Goal: Task Accomplishment & Management: Manage account settings

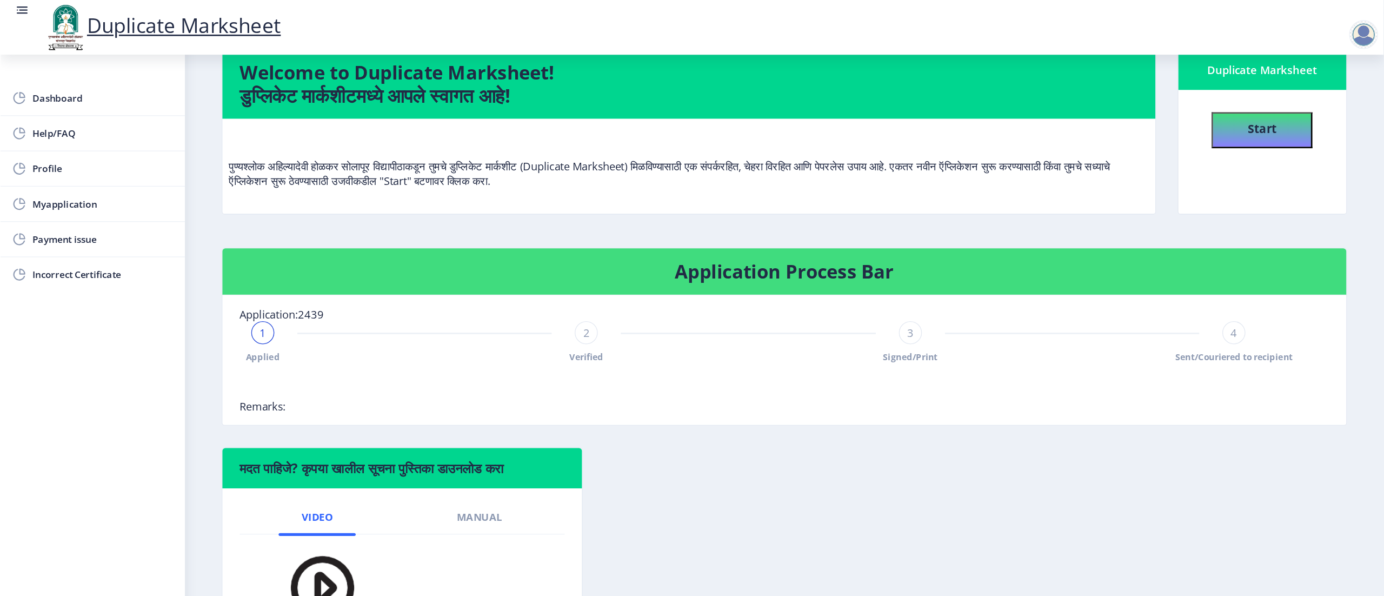
scroll to position [55, 0]
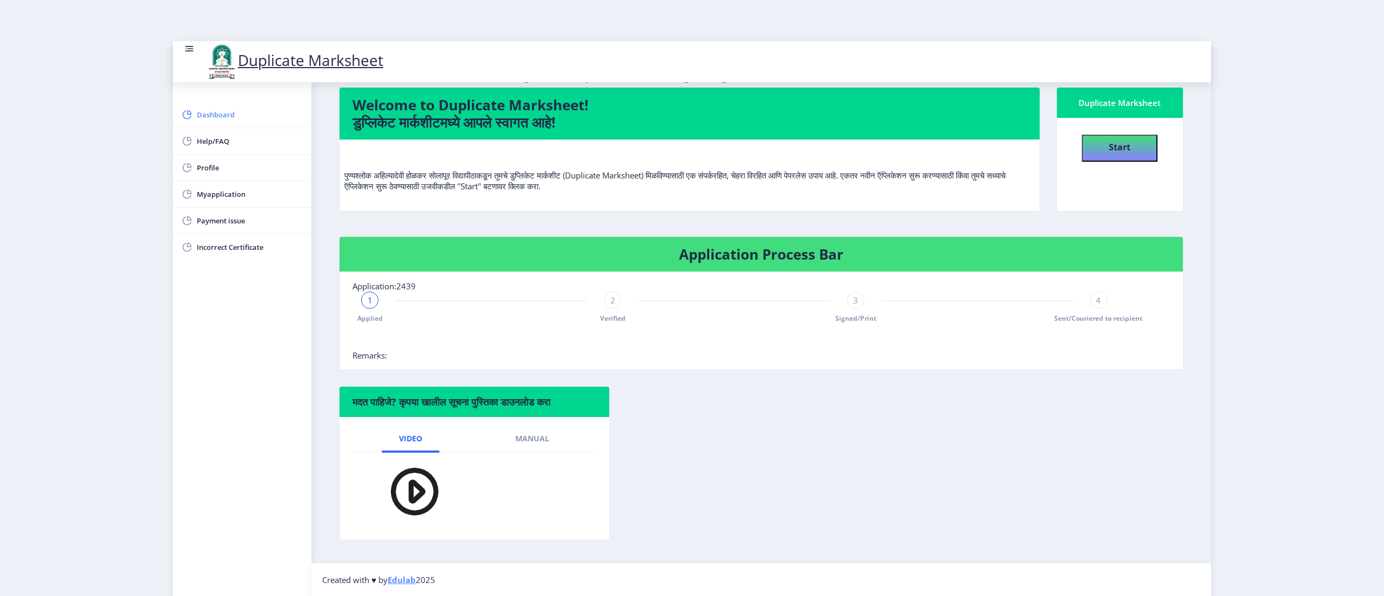
click at [214, 118] on span "Dashboard" at bounding box center [250, 114] width 106 height 13
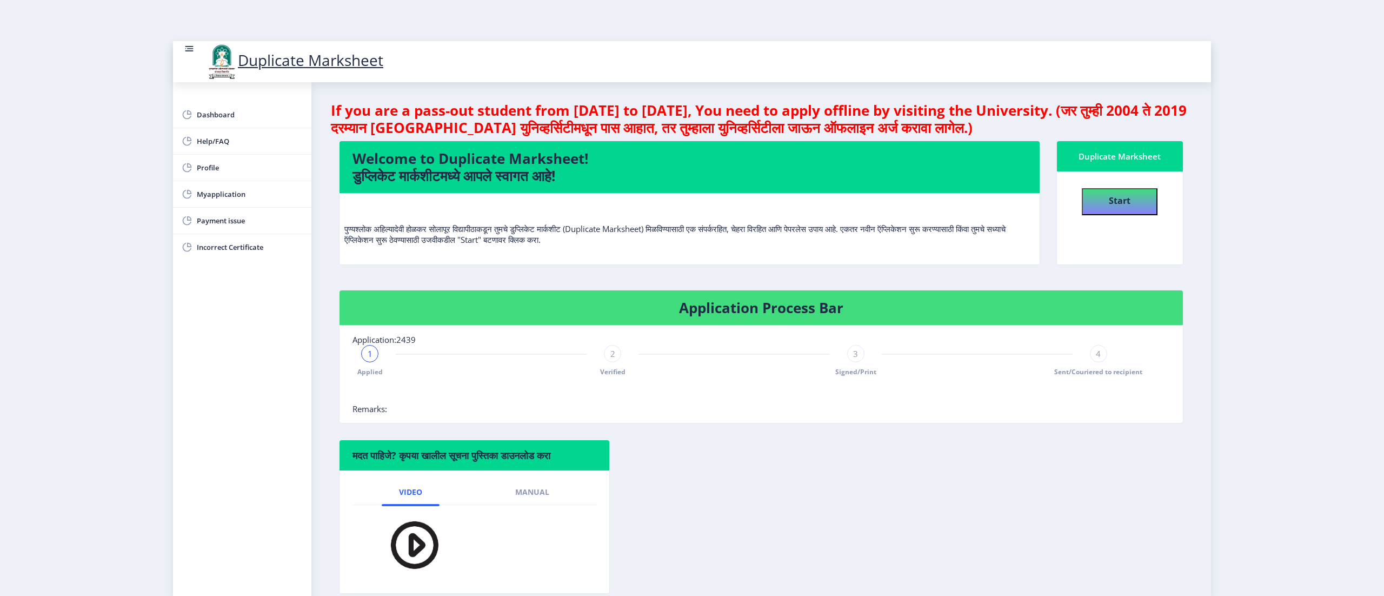
click at [189, 48] on rect at bounding box center [189, 48] width 11 height 11
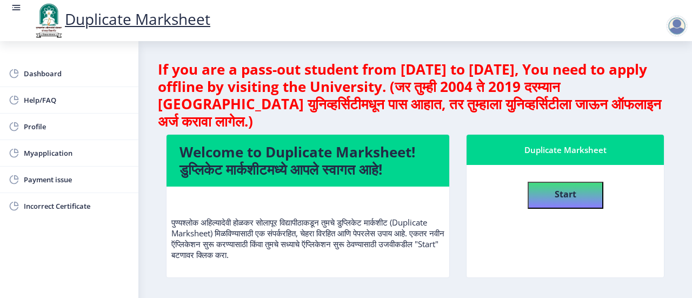
click at [14, 6] on rect at bounding box center [16, 7] width 11 height 11
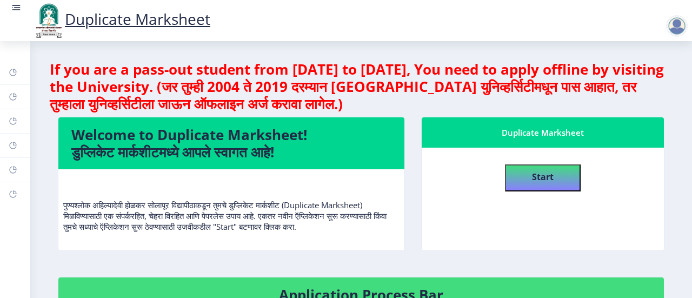
click at [14, 6] on rect at bounding box center [16, 7] width 11 height 11
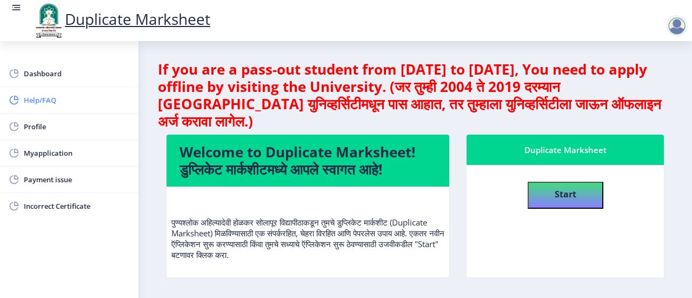
click at [52, 101] on span "Help/FAQ" at bounding box center [77, 100] width 106 height 13
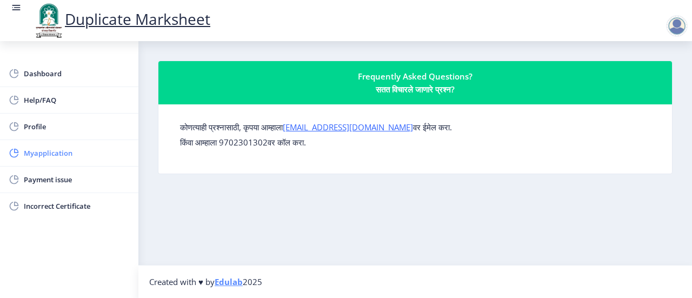
click at [67, 147] on span "Myapplication" at bounding box center [77, 153] width 106 height 13
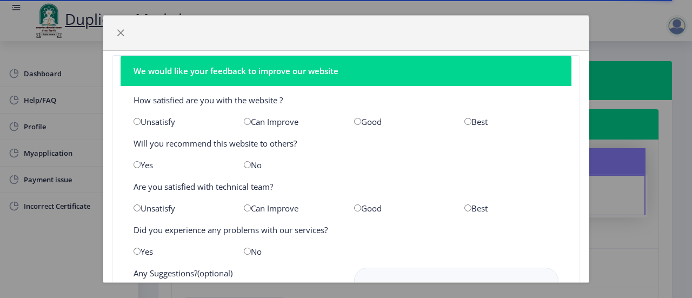
scroll to position [3, 0]
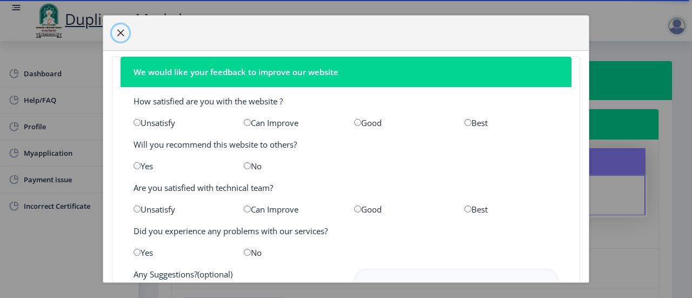
click at [116, 32] on span "button" at bounding box center [120, 33] width 9 height 9
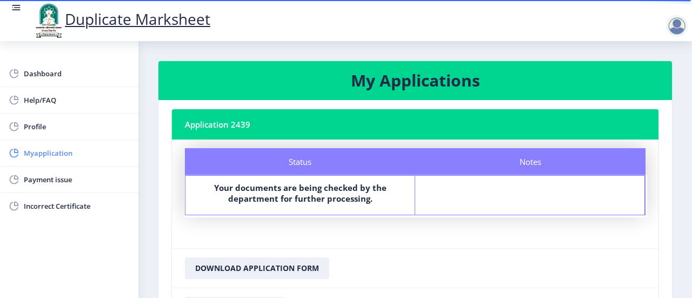
click at [52, 148] on span "Myapplication" at bounding box center [77, 153] width 106 height 13
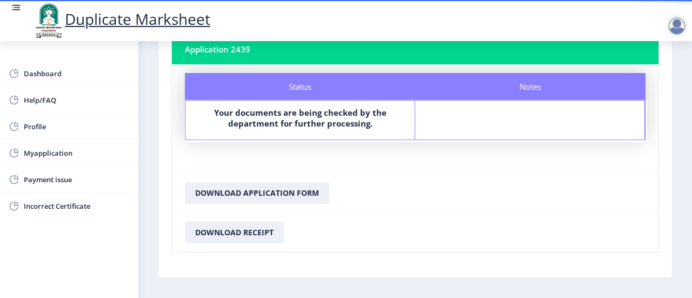
scroll to position [75, 0]
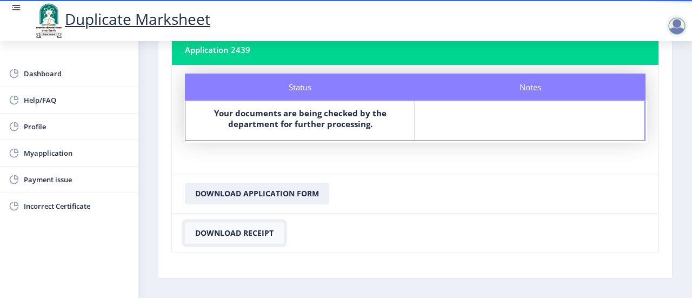
click at [250, 233] on button "Download Receipt" at bounding box center [234, 233] width 99 height 22
click at [270, 197] on button "Download Application Form" at bounding box center [257, 194] width 144 height 22
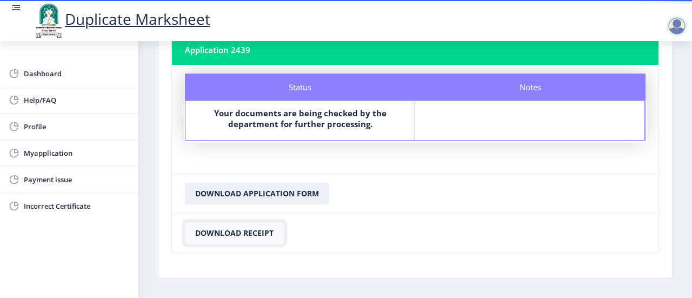
click at [220, 230] on button "Download Receipt" at bounding box center [234, 233] width 99 height 22
click at [76, 178] on span "Payment issue" at bounding box center [77, 179] width 106 height 13
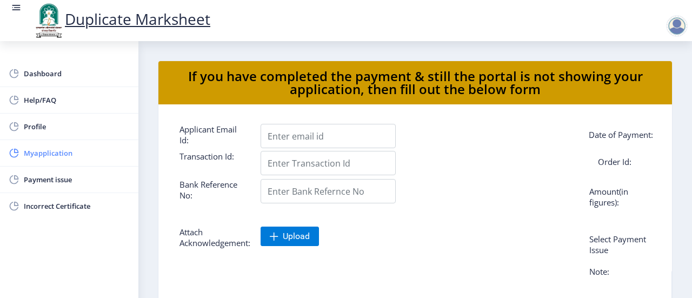
click at [72, 158] on span "Myapplication" at bounding box center [77, 153] width 106 height 13
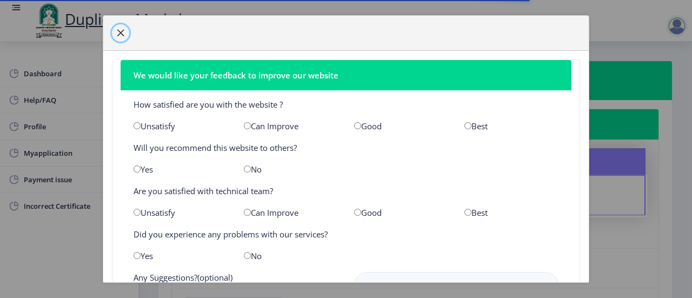
click at [121, 36] on span "button" at bounding box center [120, 33] width 9 height 9
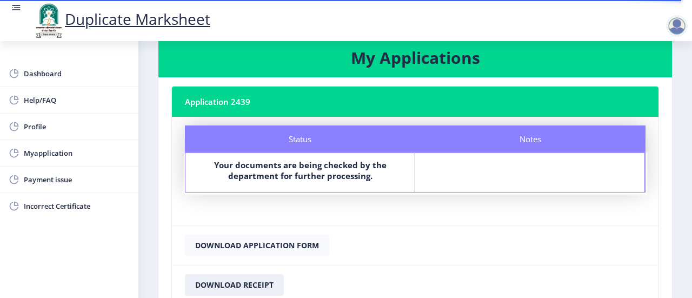
scroll to position [67, 0]
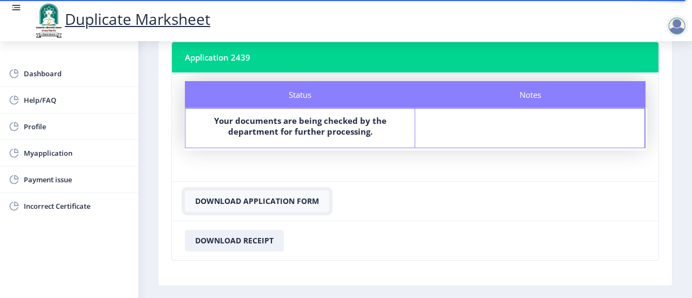
click at [276, 203] on button "Download Application Form" at bounding box center [257, 201] width 144 height 22
click at [675, 23] on div at bounding box center [677, 26] width 22 height 22
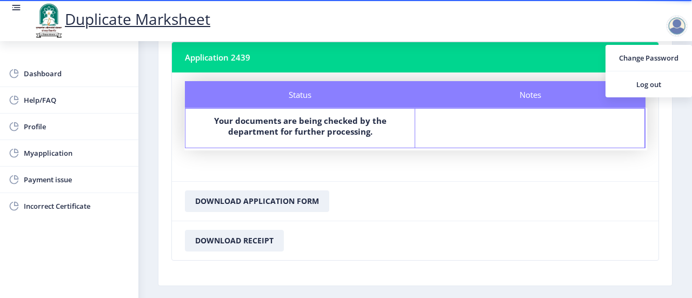
click at [503, 32] on div "Duplicate Marksheet" at bounding box center [357, 20] width 692 height 37
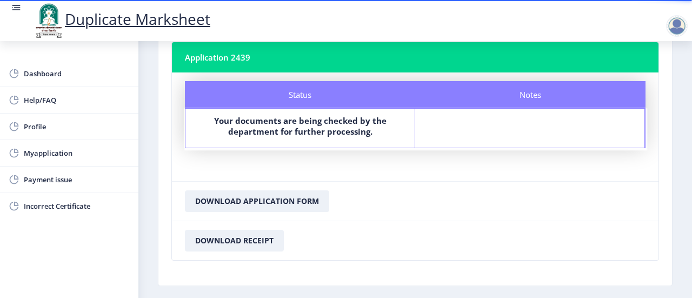
click at [12, 6] on rect at bounding box center [16, 7] width 11 height 11
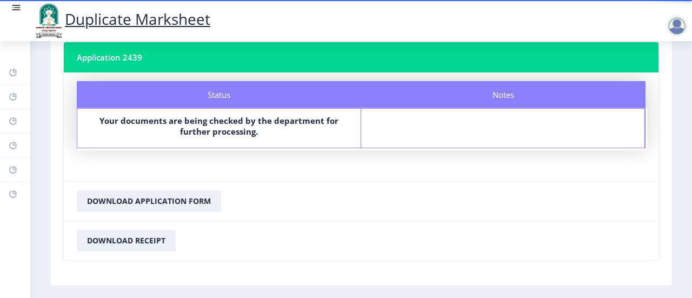
click at [18, 7] on rect at bounding box center [17, 7] width 6 height 1
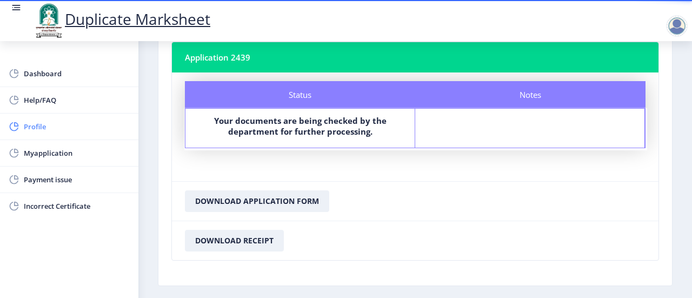
click at [74, 131] on span "Profile" at bounding box center [77, 126] width 106 height 13
select select
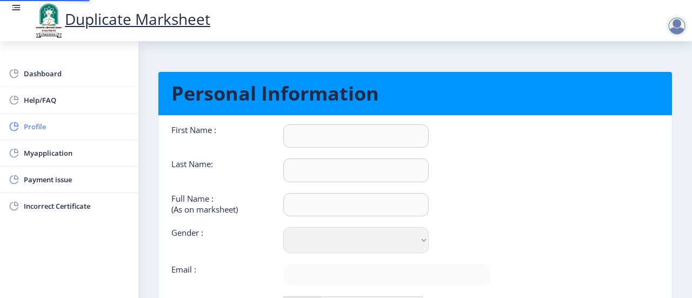
type input "Rohit"
type input "[PERSON_NAME]"
type input "[PERSON_NAME] [PERSON_NAME]"
select select "[DEMOGRAPHIC_DATA]"
type input "[EMAIL_ADDRESS][DOMAIN_NAME]"
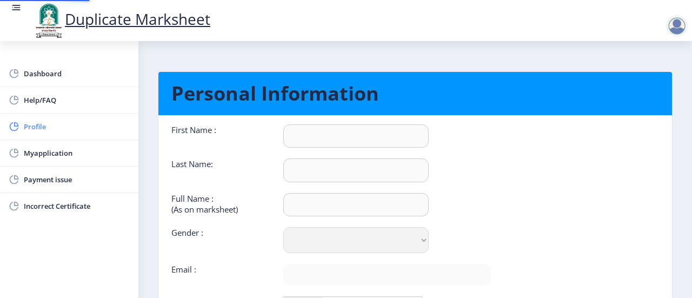
type input "7219191429"
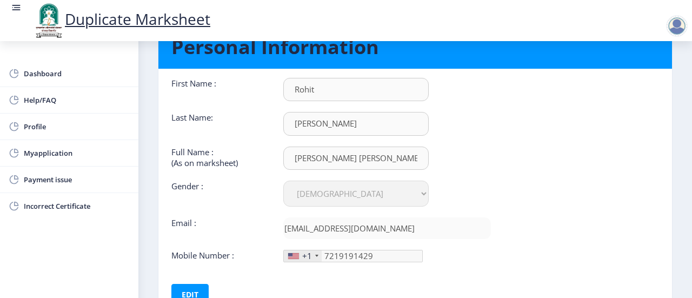
scroll to position [127, 0]
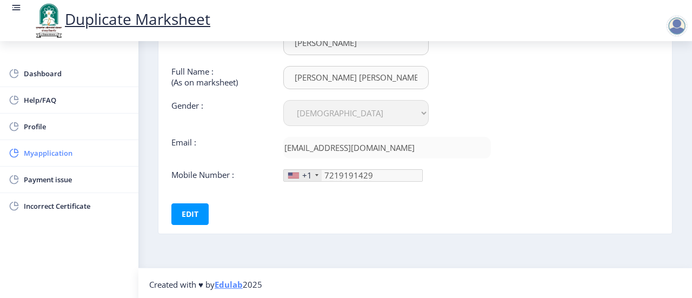
click at [107, 149] on span "Myapplication" at bounding box center [77, 153] width 106 height 13
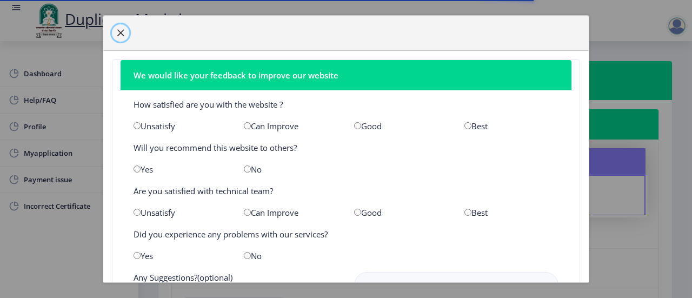
click at [123, 36] on span "button" at bounding box center [120, 33] width 9 height 9
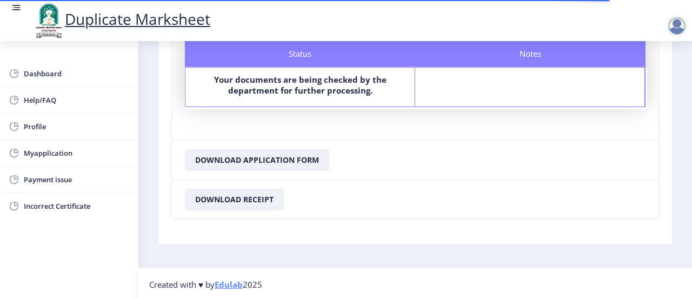
scroll to position [108, 0]
click at [79, 67] on span "Dashboard" at bounding box center [77, 73] width 106 height 13
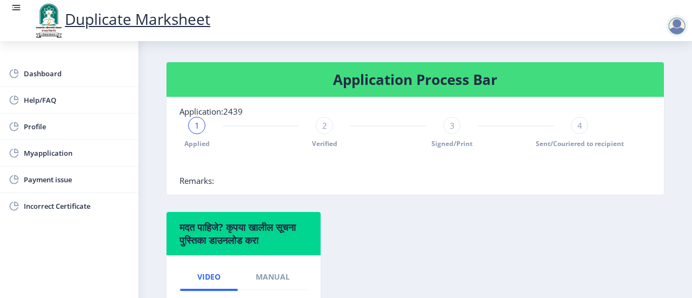
scroll to position [238, 0]
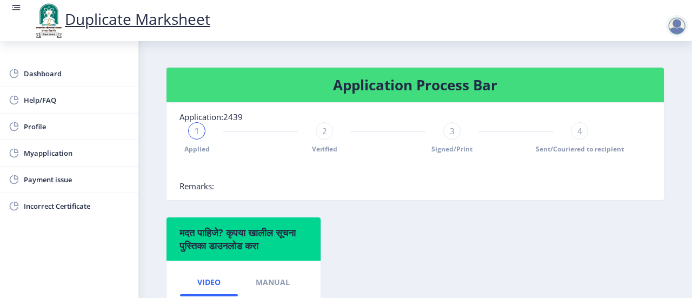
click at [318, 130] on div "2" at bounding box center [324, 130] width 17 height 17
click at [446, 127] on div "3" at bounding box center [451, 130] width 17 height 17
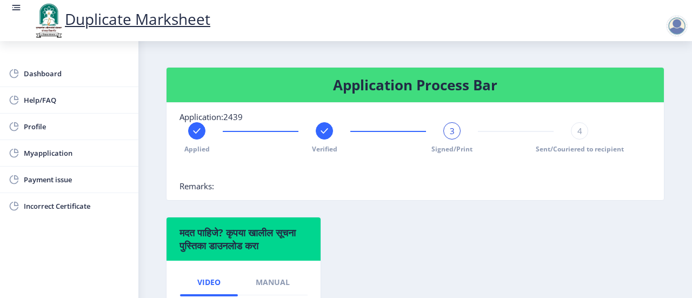
click at [579, 131] on span "4" at bounding box center [580, 130] width 5 height 11
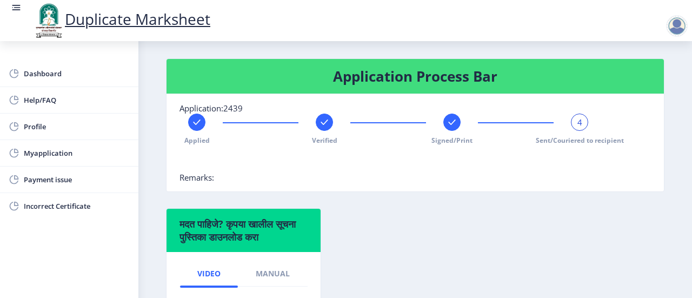
scroll to position [266, 0]
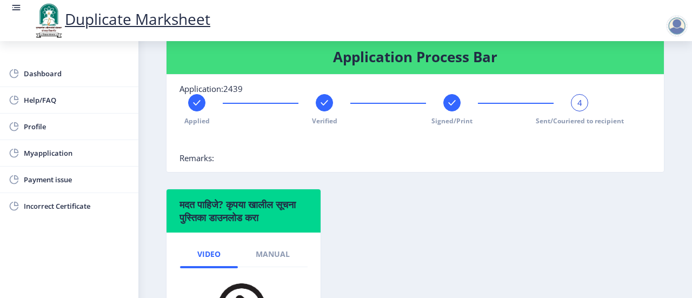
click at [681, 19] on div at bounding box center [677, 26] width 22 height 22
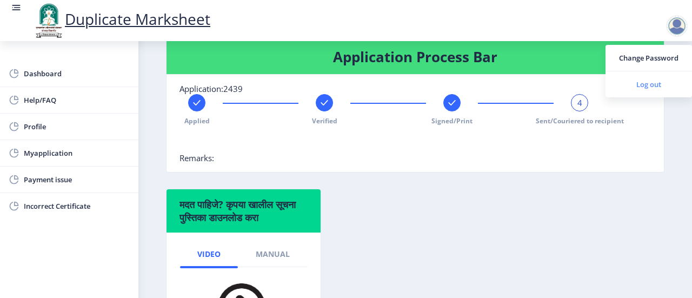
click at [660, 85] on span "Log out" at bounding box center [648, 84] width 69 height 13
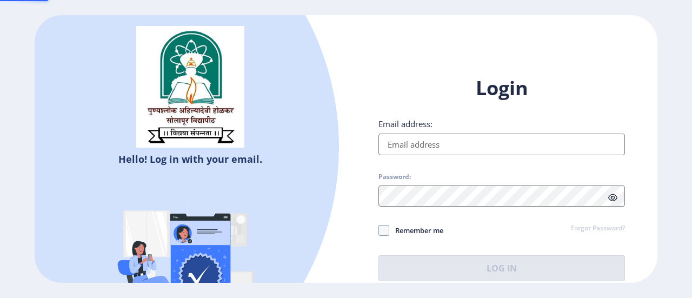
type input "[EMAIL_ADDRESS][DOMAIN_NAME]"
